Goal: Transaction & Acquisition: Book appointment/travel/reservation

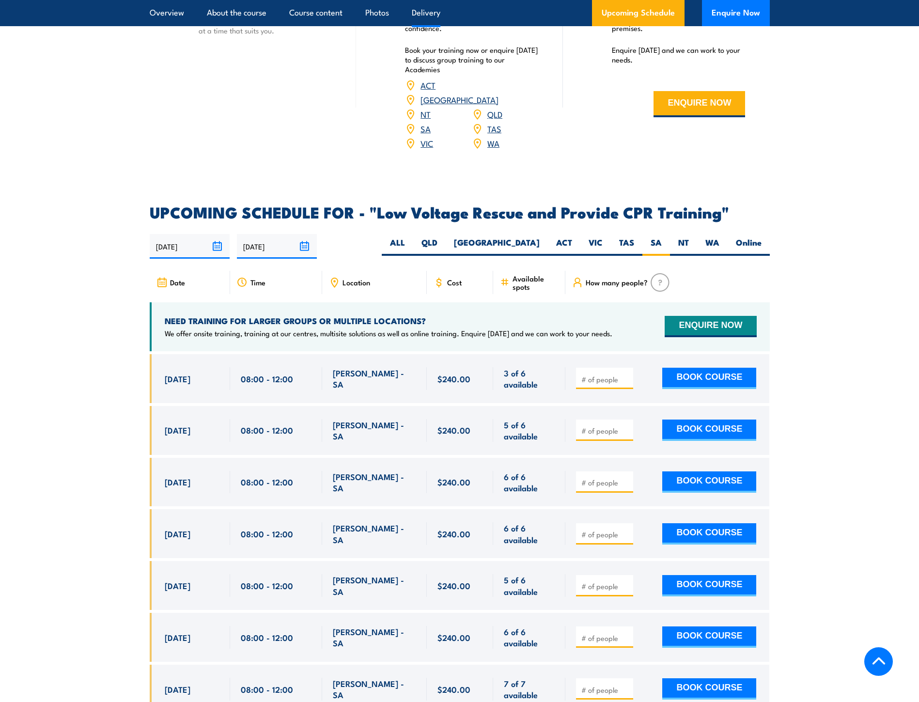
scroll to position [1485, 0]
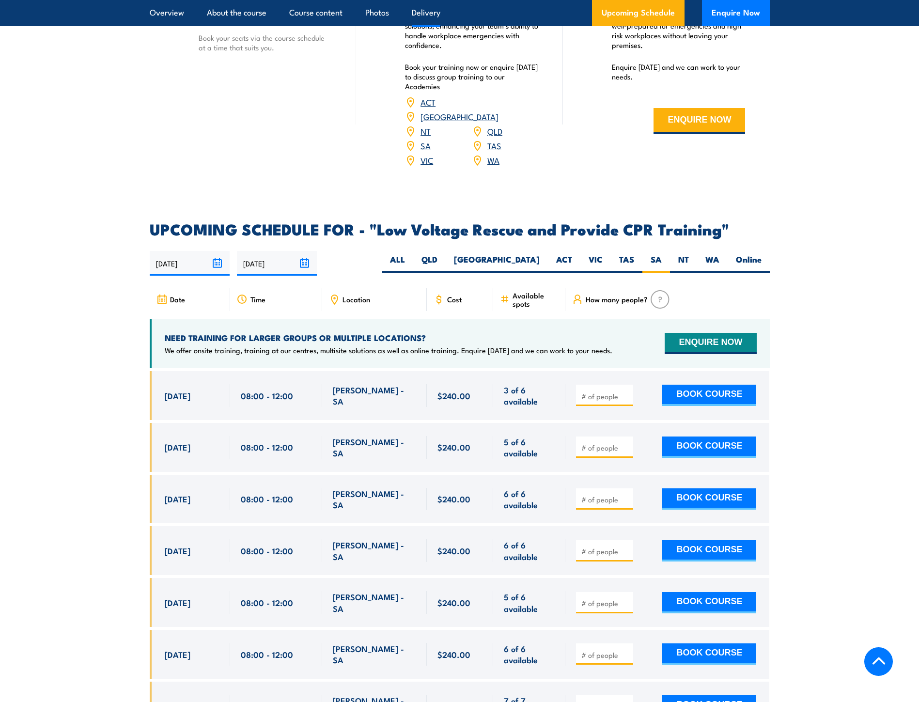
click at [590, 391] on input "number" at bounding box center [605, 396] width 48 height 10
click at [595, 391] on input "number" at bounding box center [605, 396] width 48 height 10
type input "1"
click at [645, 384] on div "1 BOOK COURSE" at bounding box center [666, 395] width 180 height 23
click at [689, 385] on button "BOOK COURSE" at bounding box center [709, 395] width 94 height 21
